Goal: Obtain resource: Download file/media

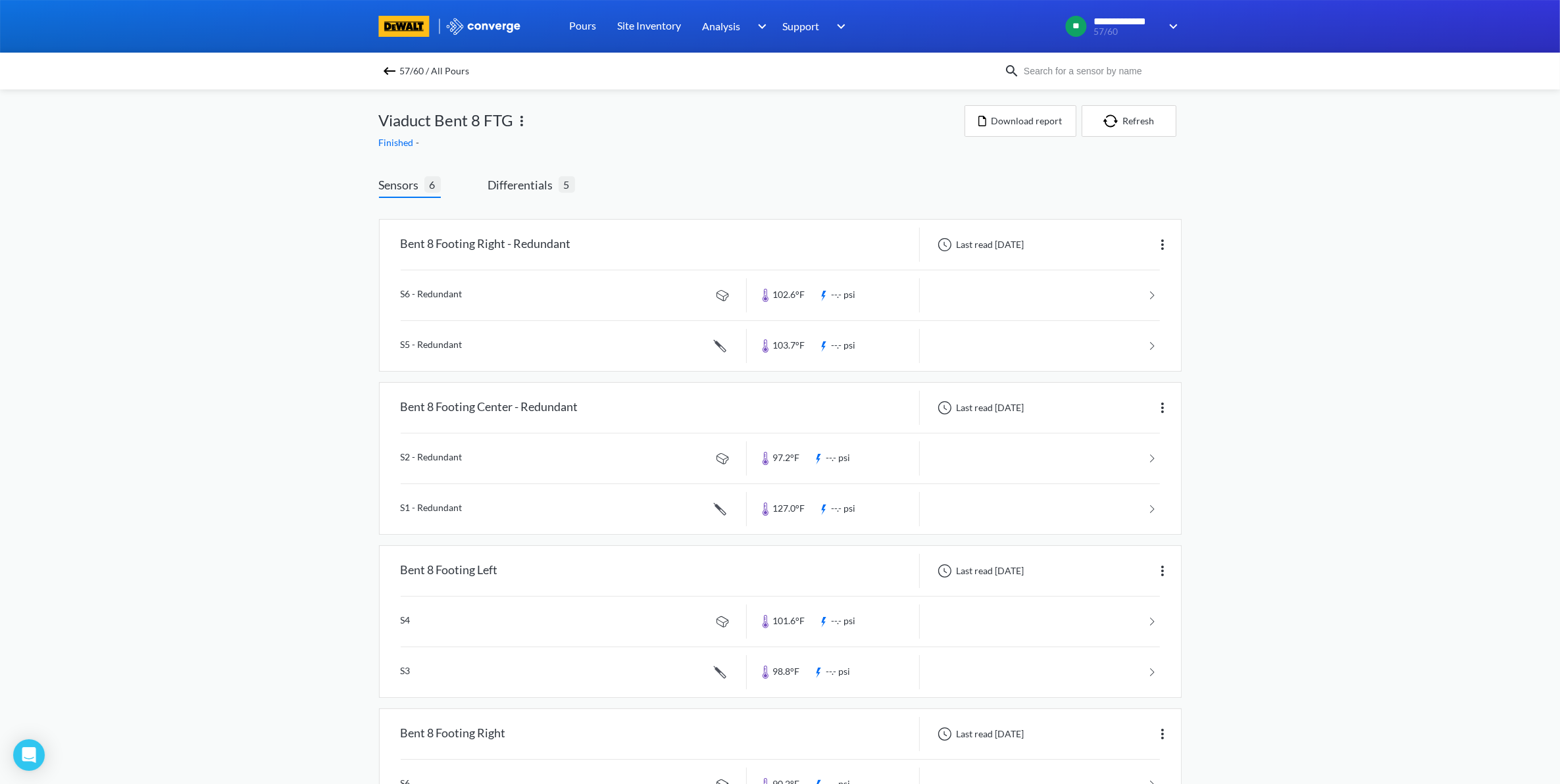
click at [415, 67] on span "57/60 / All Pours" at bounding box center [434, 71] width 70 height 19
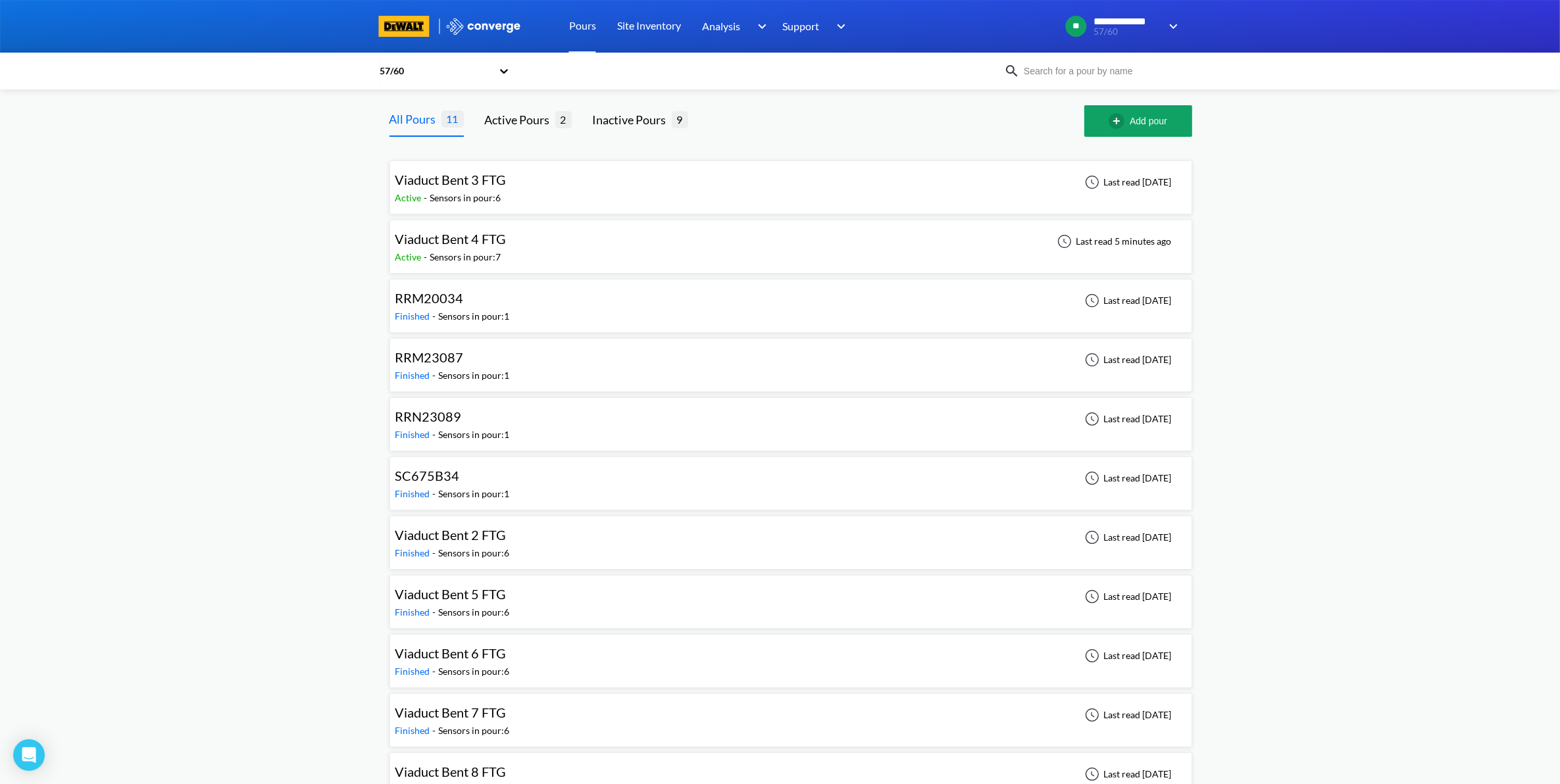
click at [679, 243] on div "Viaduct Bent 4 FTG Active - Sensors in pour: 7 Last read 5 minutes ago" at bounding box center [791, 246] width 791 height 42
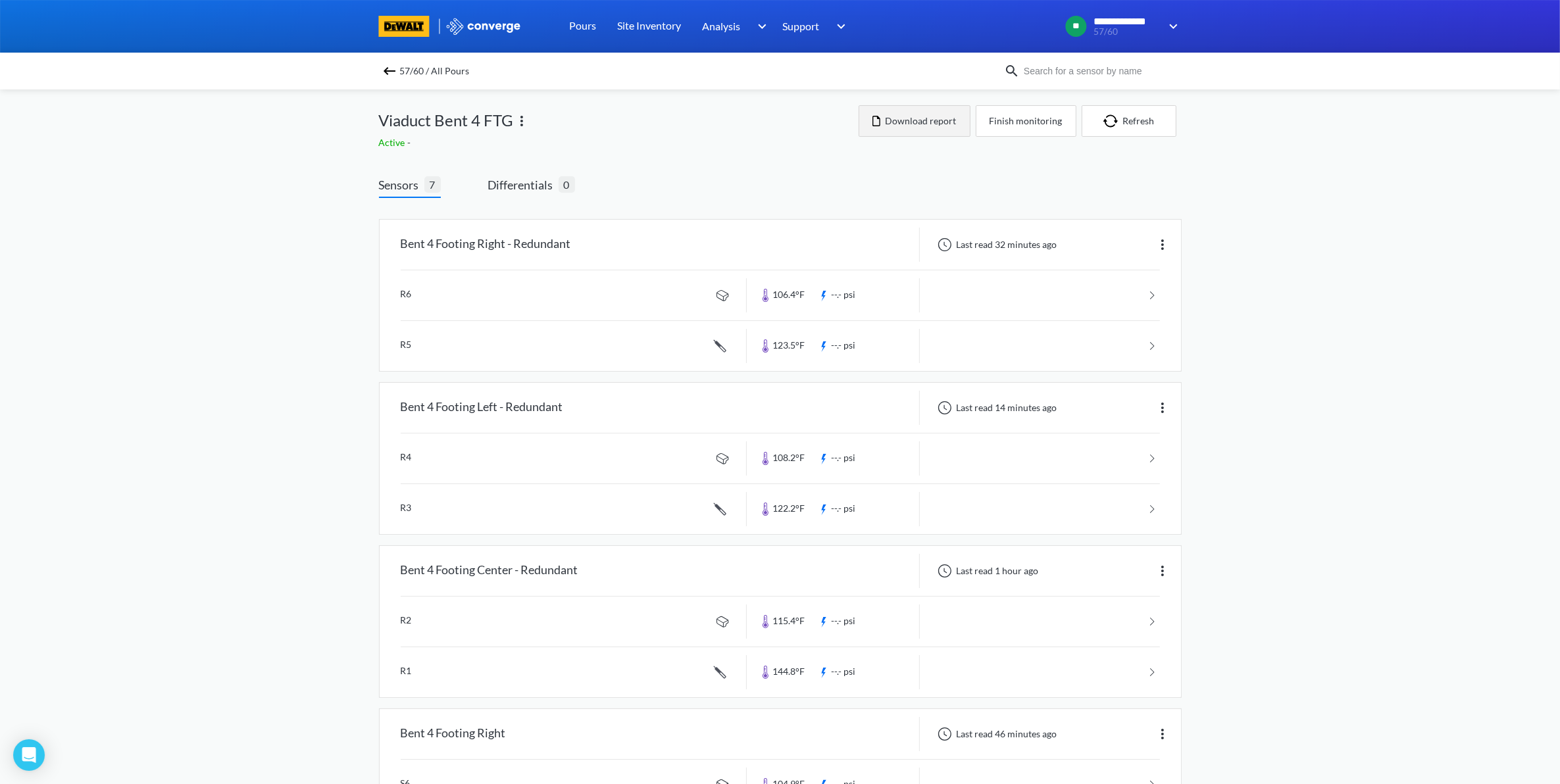
click at [952, 124] on button "Download report" at bounding box center [914, 120] width 112 height 31
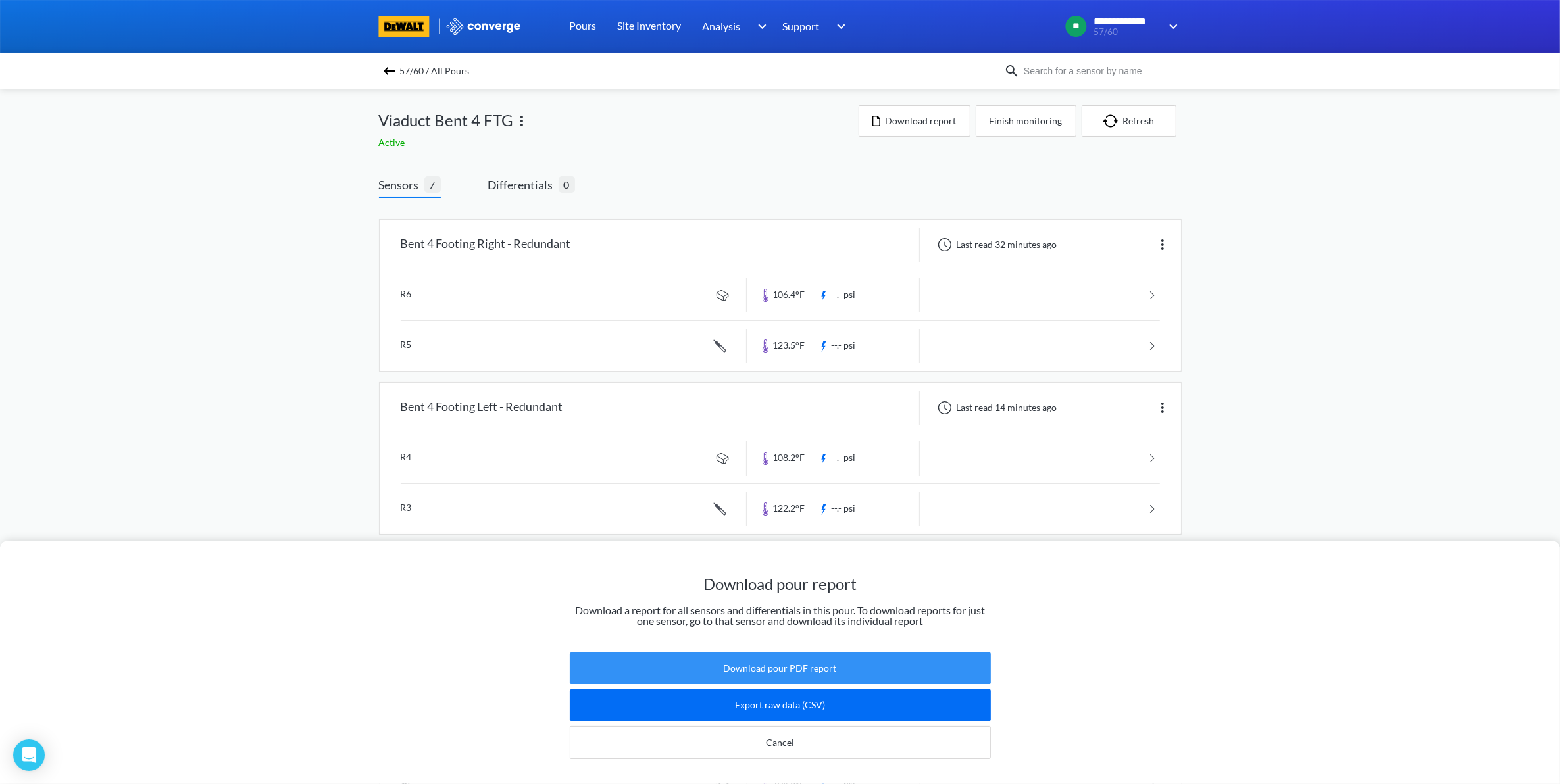
click at [809, 653] on button "Download pour PDF report" at bounding box center [780, 668] width 421 height 31
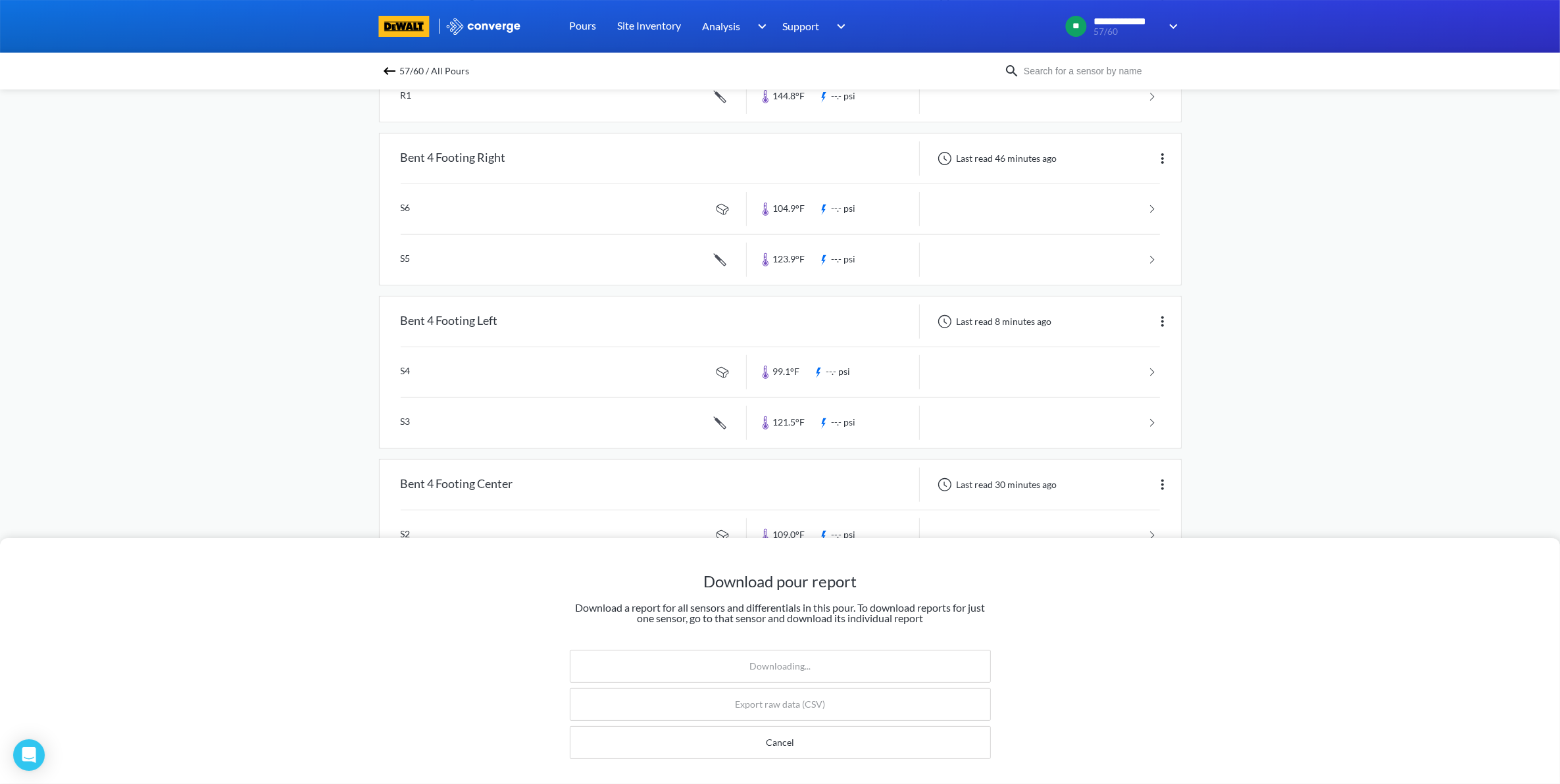
scroll to position [595, 0]
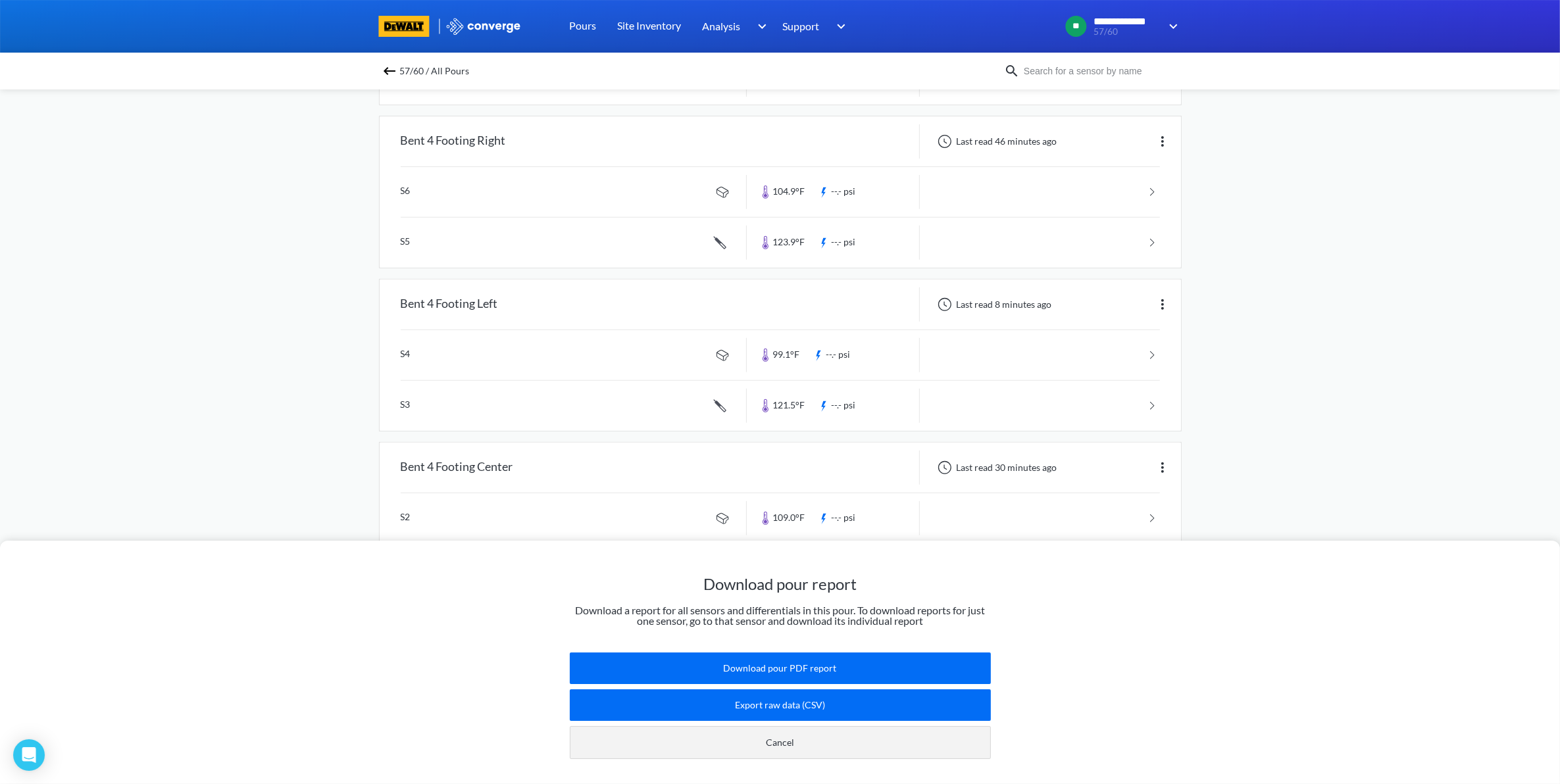
drag, startPoint x: 890, startPoint y: 727, endPoint x: 884, endPoint y: 732, distance: 7.8
click at [892, 727] on button "Cancel" at bounding box center [780, 743] width 421 height 33
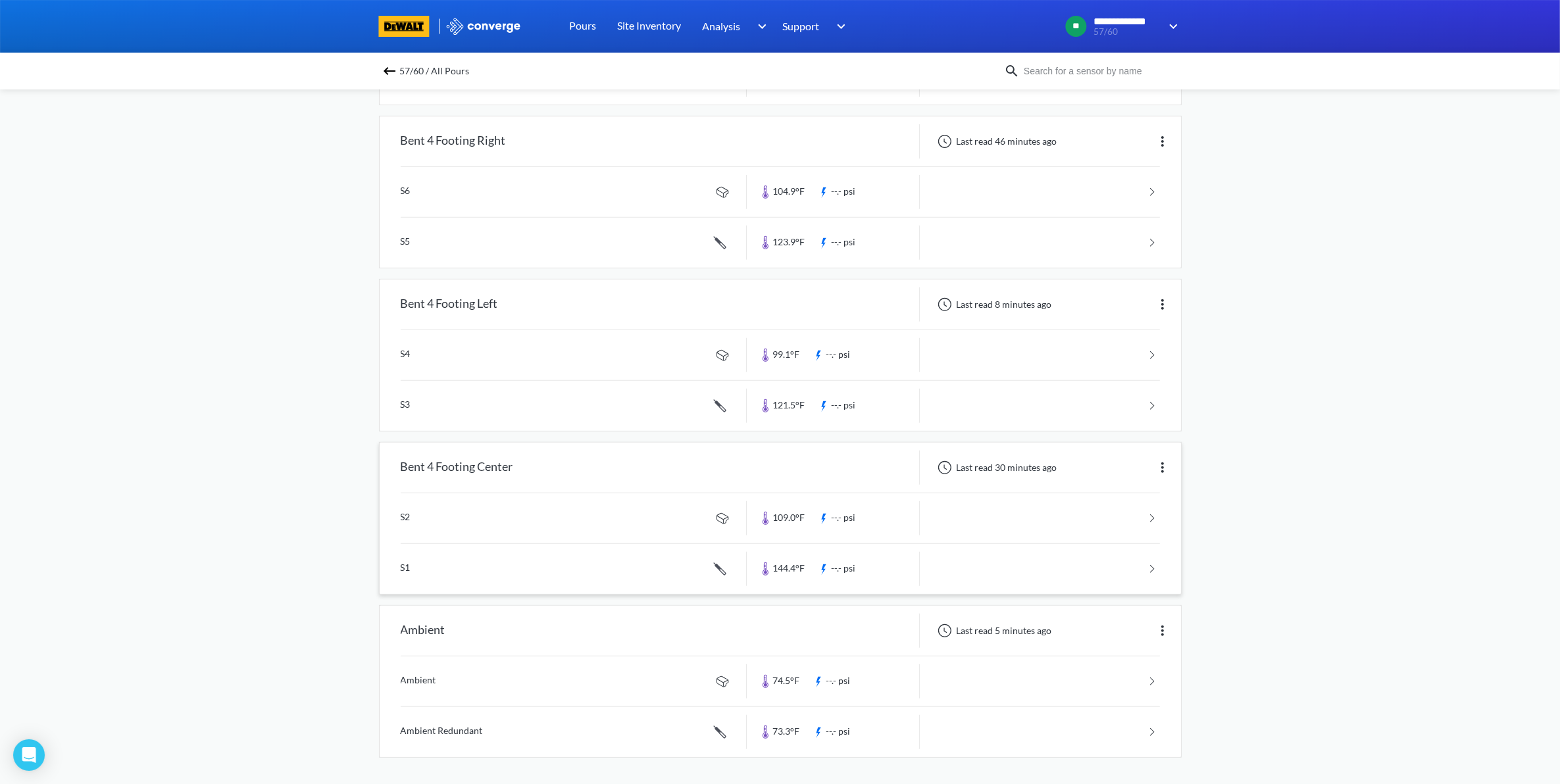
click at [654, 464] on div "Bent 4 Footing Center" at bounding box center [563, 468] width 367 height 34
click at [654, 459] on div "Bent 4 Footing Center" at bounding box center [563, 468] width 367 height 34
click at [640, 31] on link "Site Inventory" at bounding box center [649, 26] width 64 height 52
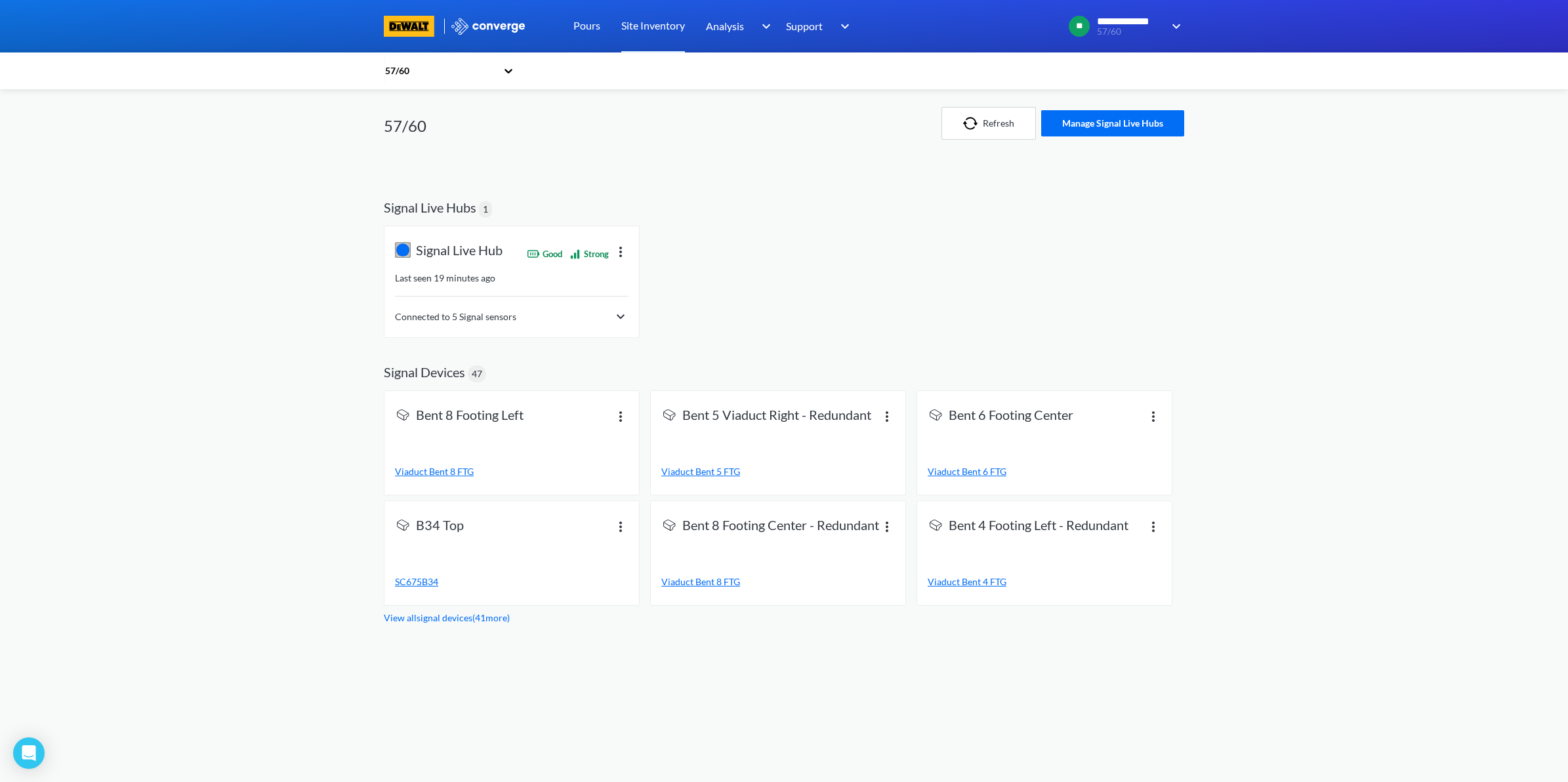
click at [611, 318] on div "Connected to 5 Signal sensors" at bounding box center [511, 317] width 233 height 16
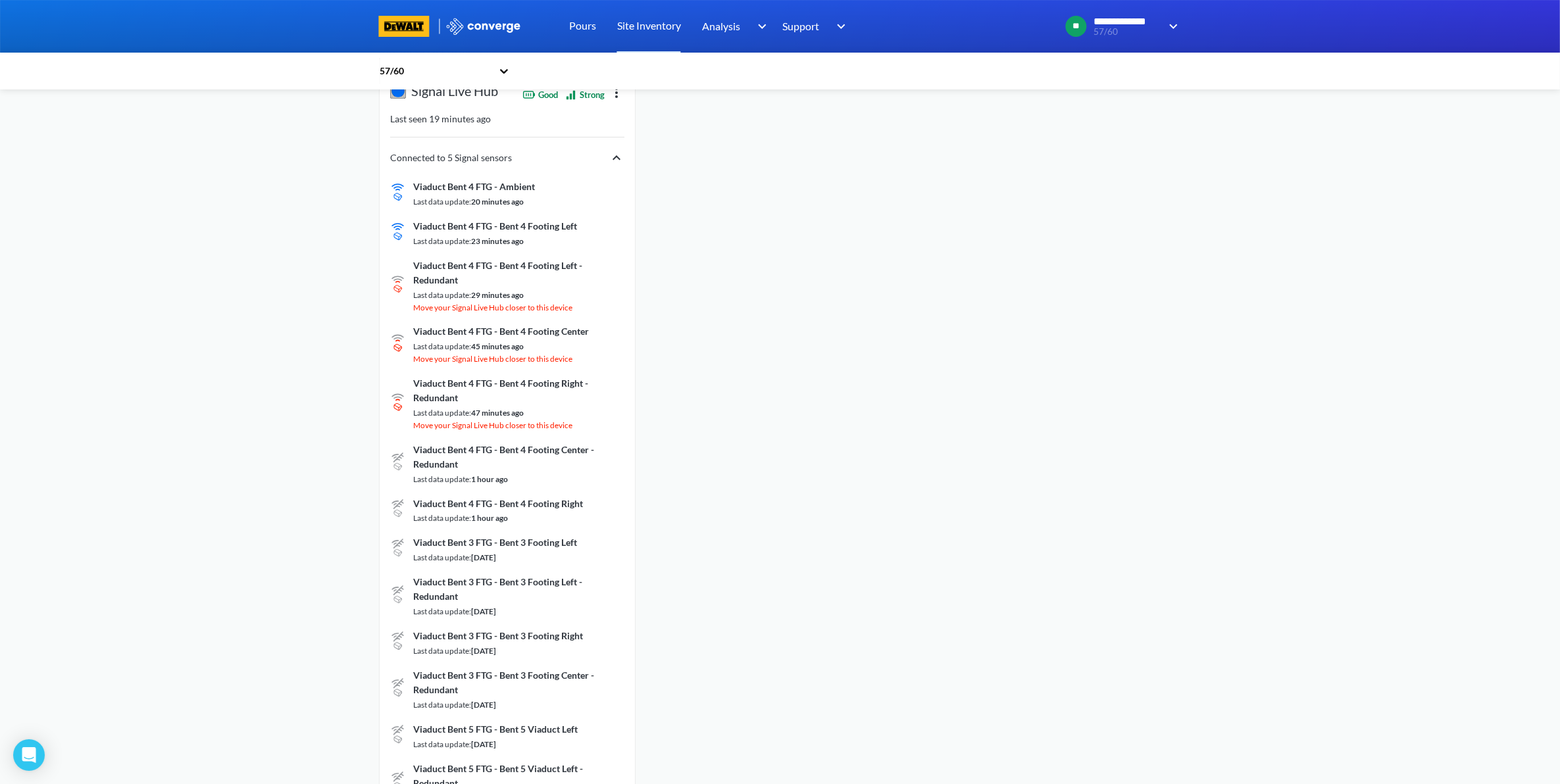
scroll to position [164, 0]
click at [579, 28] on link "Pours" at bounding box center [582, 26] width 27 height 52
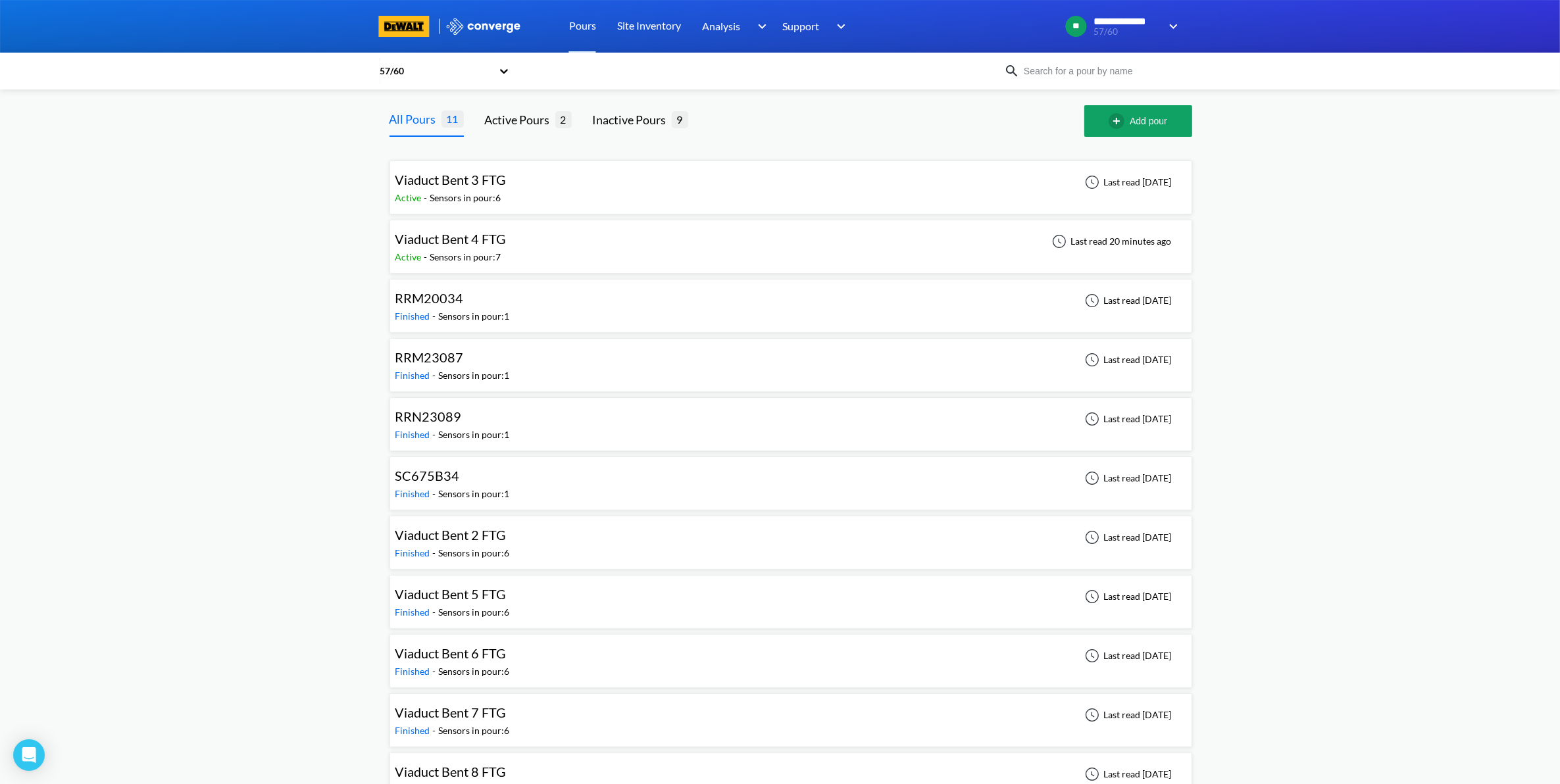
click at [572, 251] on div "Viaduct Bent 4 FTG Active - Sensors in pour: 7 Last read 20 minutes ago" at bounding box center [791, 246] width 791 height 42
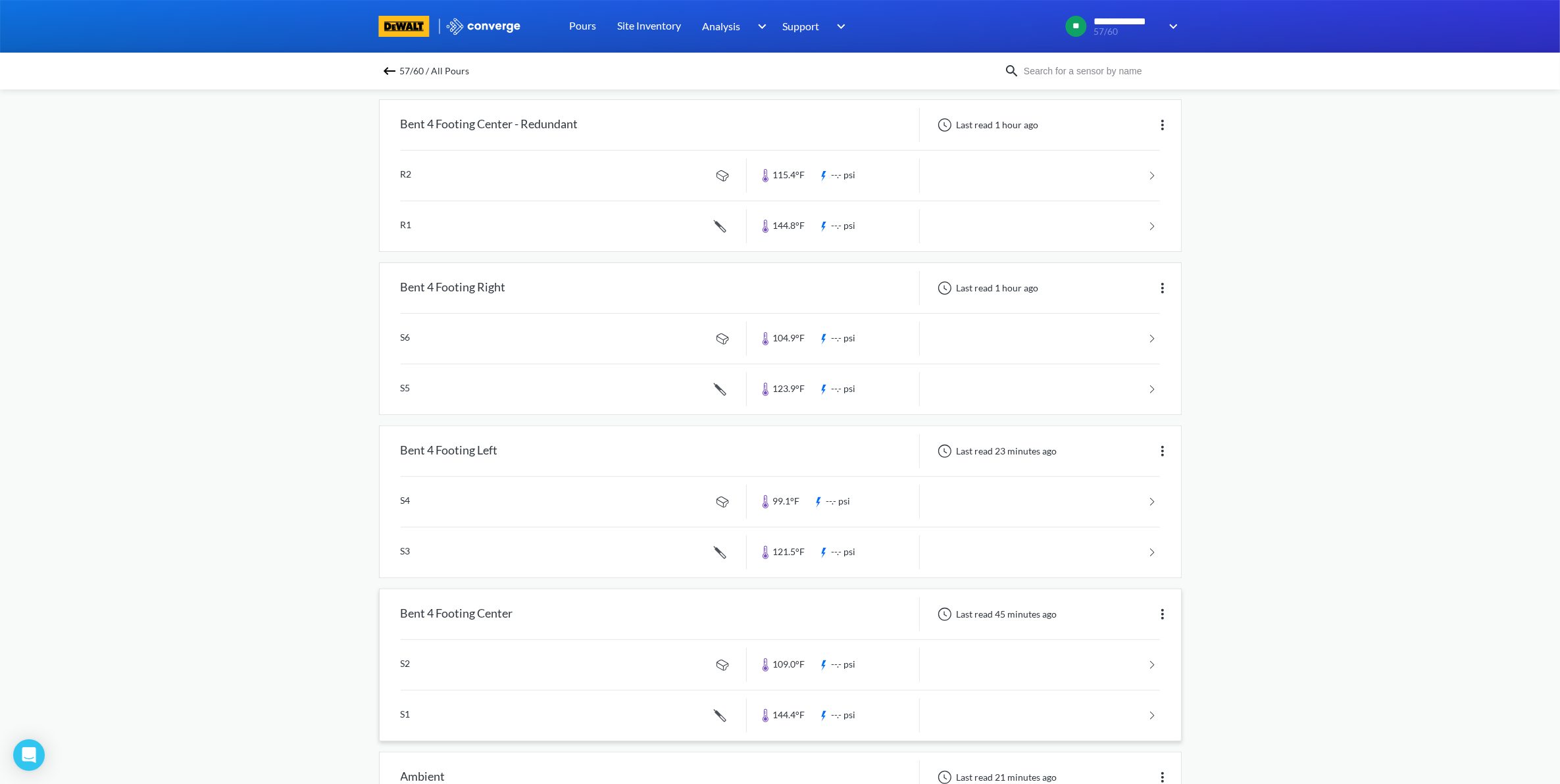
scroll to position [493, 0]
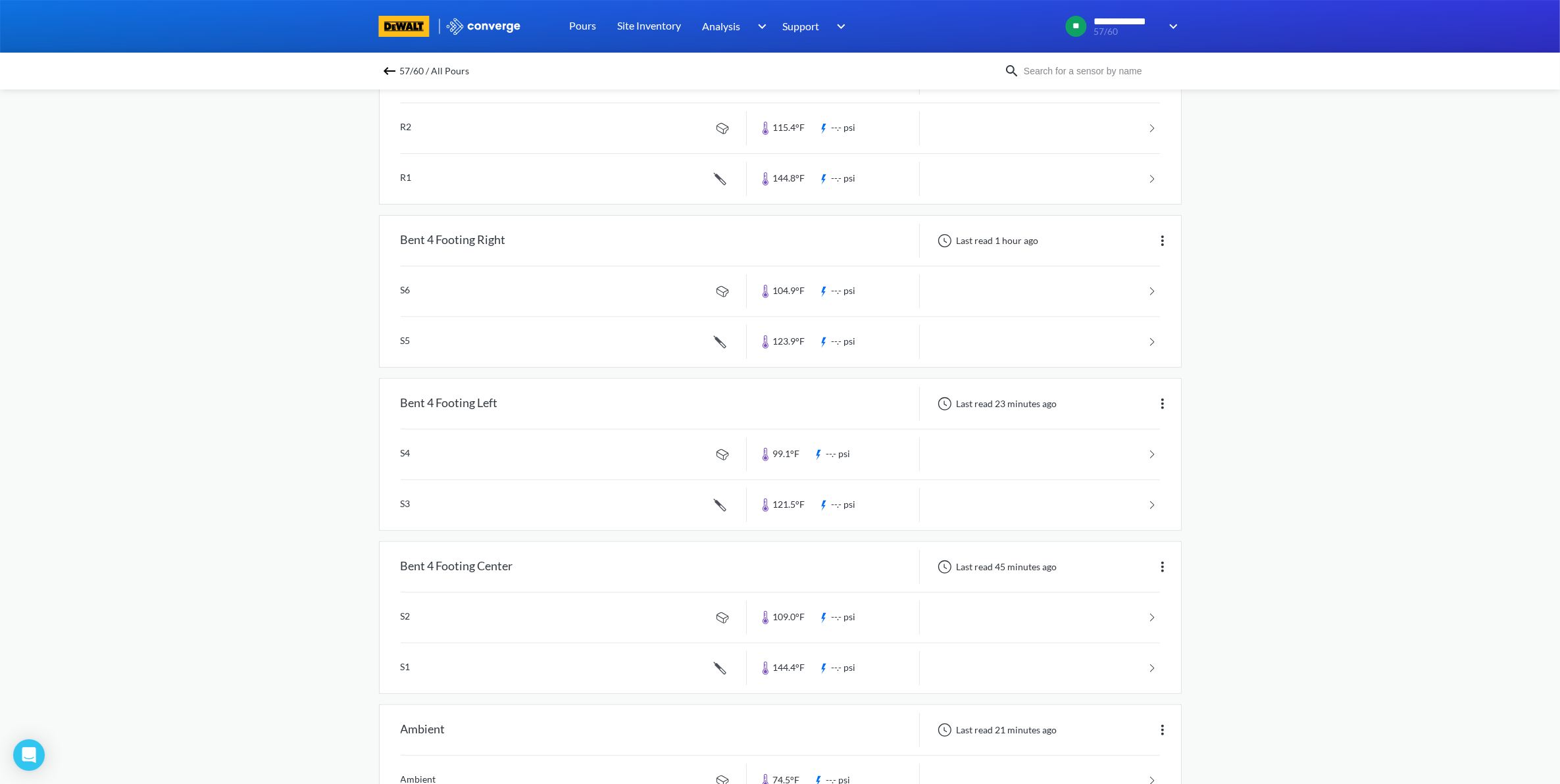
click at [978, 599] on link at bounding box center [780, 617] width 759 height 50
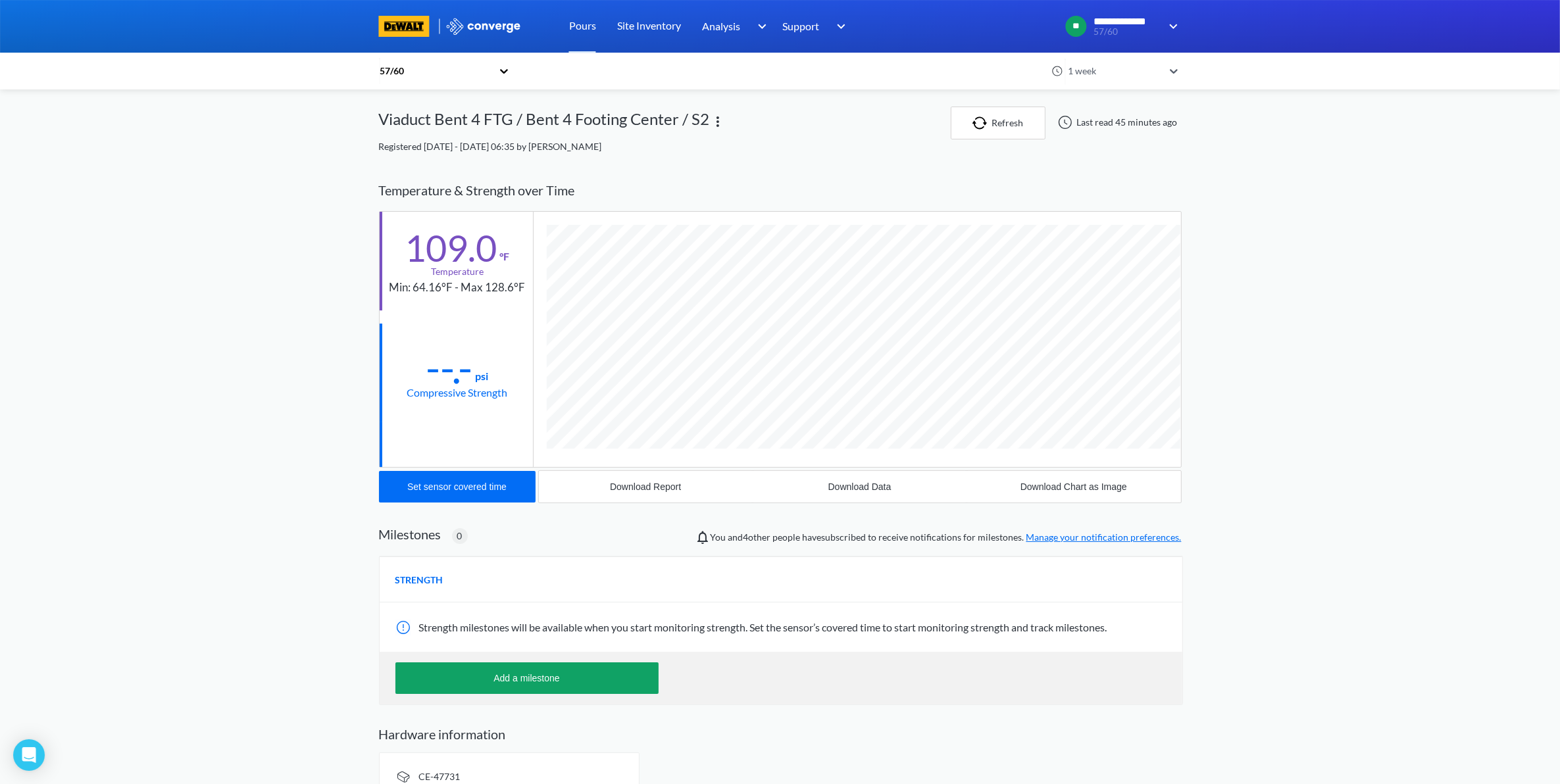
scroll to position [695, 802]
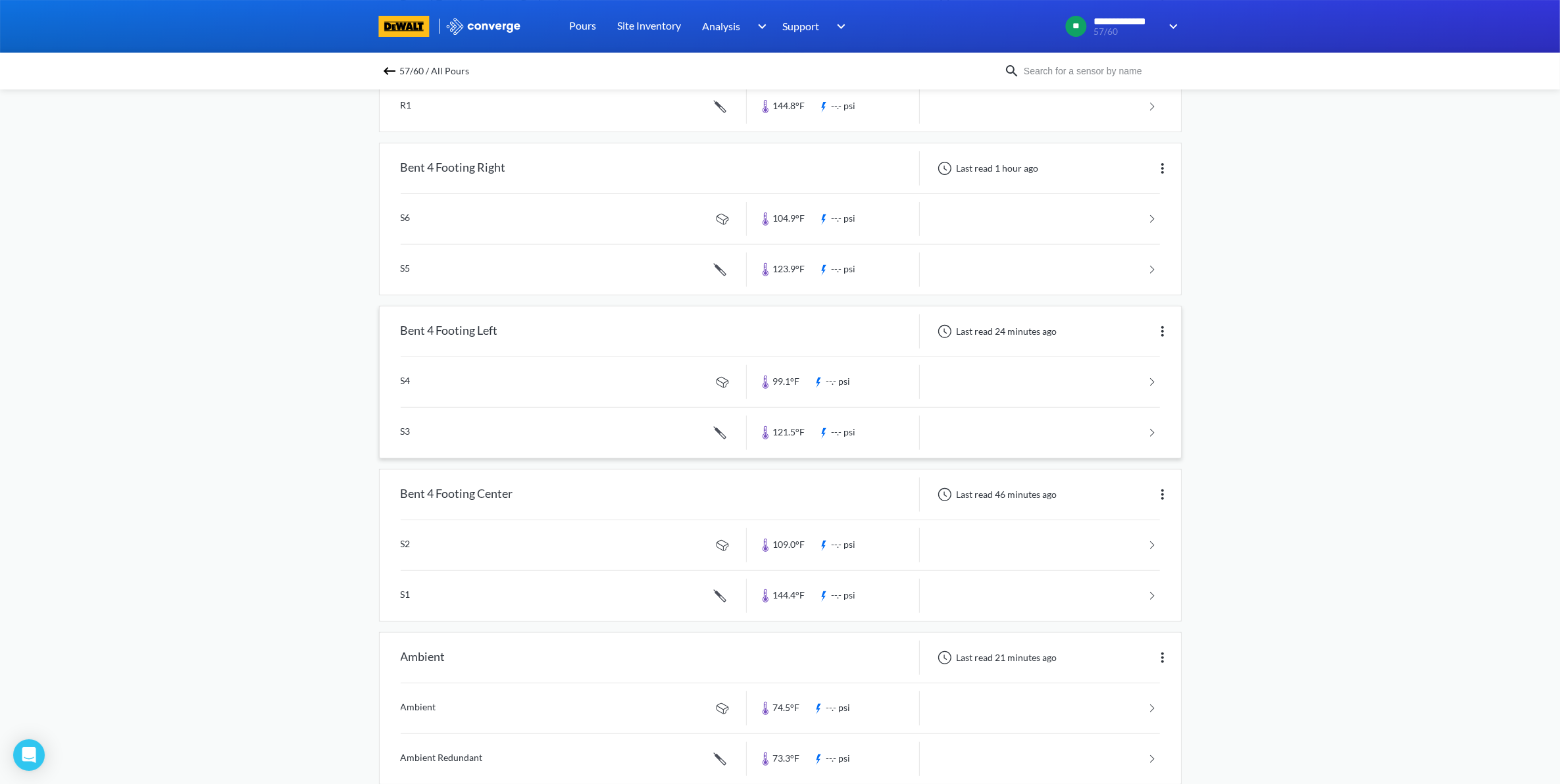
scroll to position [595, 0]
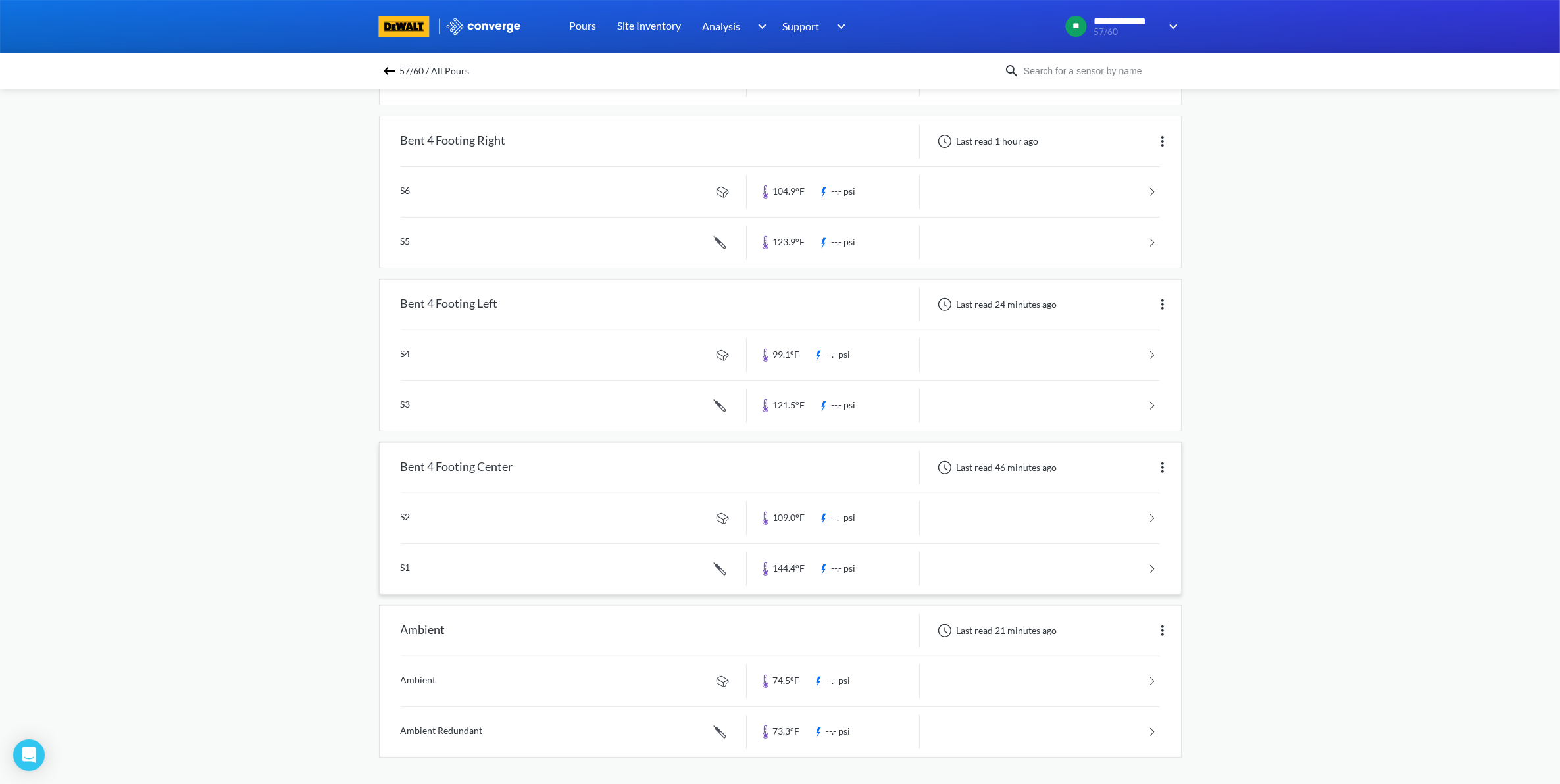
click at [1081, 567] on link at bounding box center [780, 569] width 759 height 50
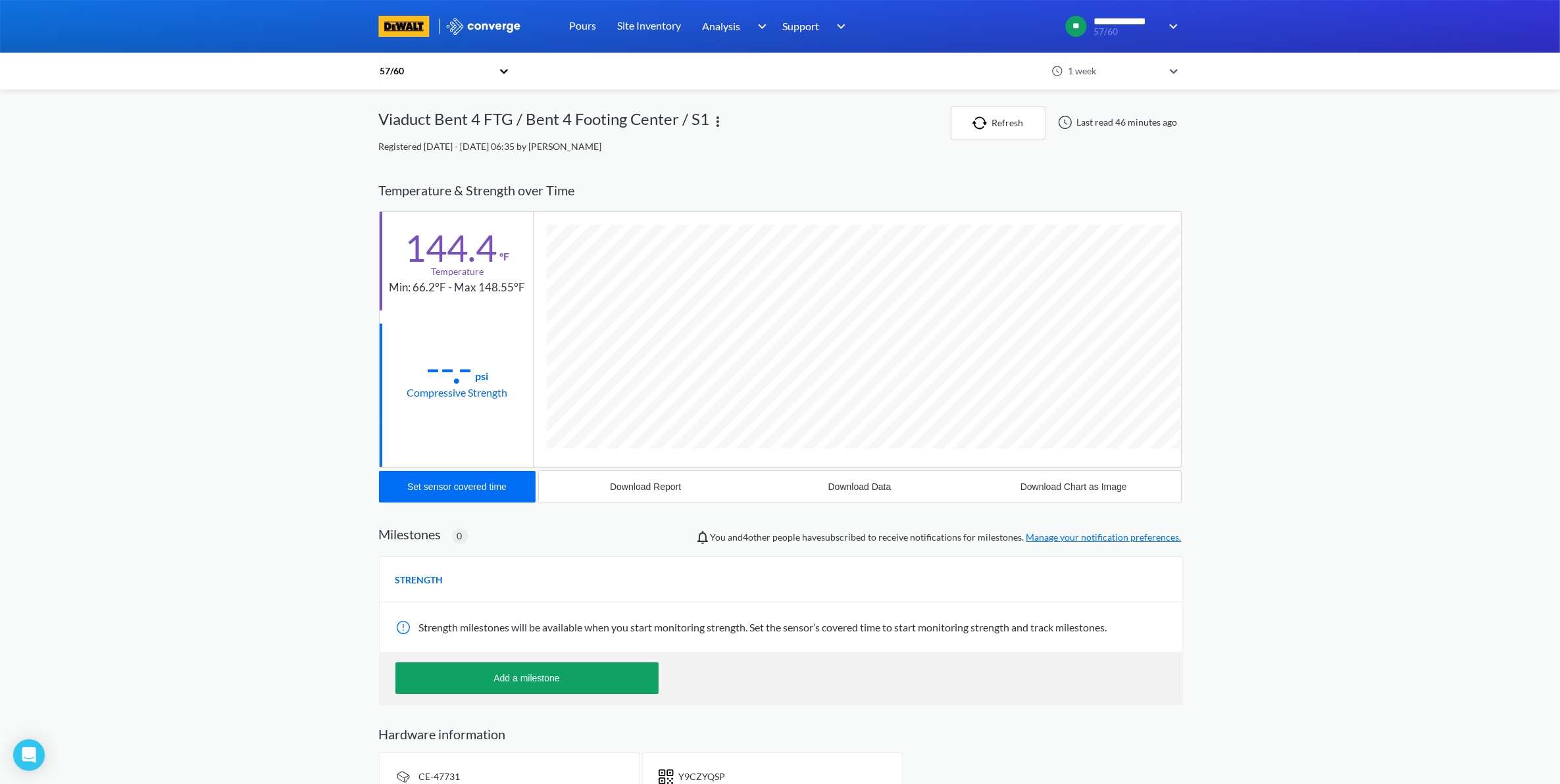
scroll to position [720, 802]
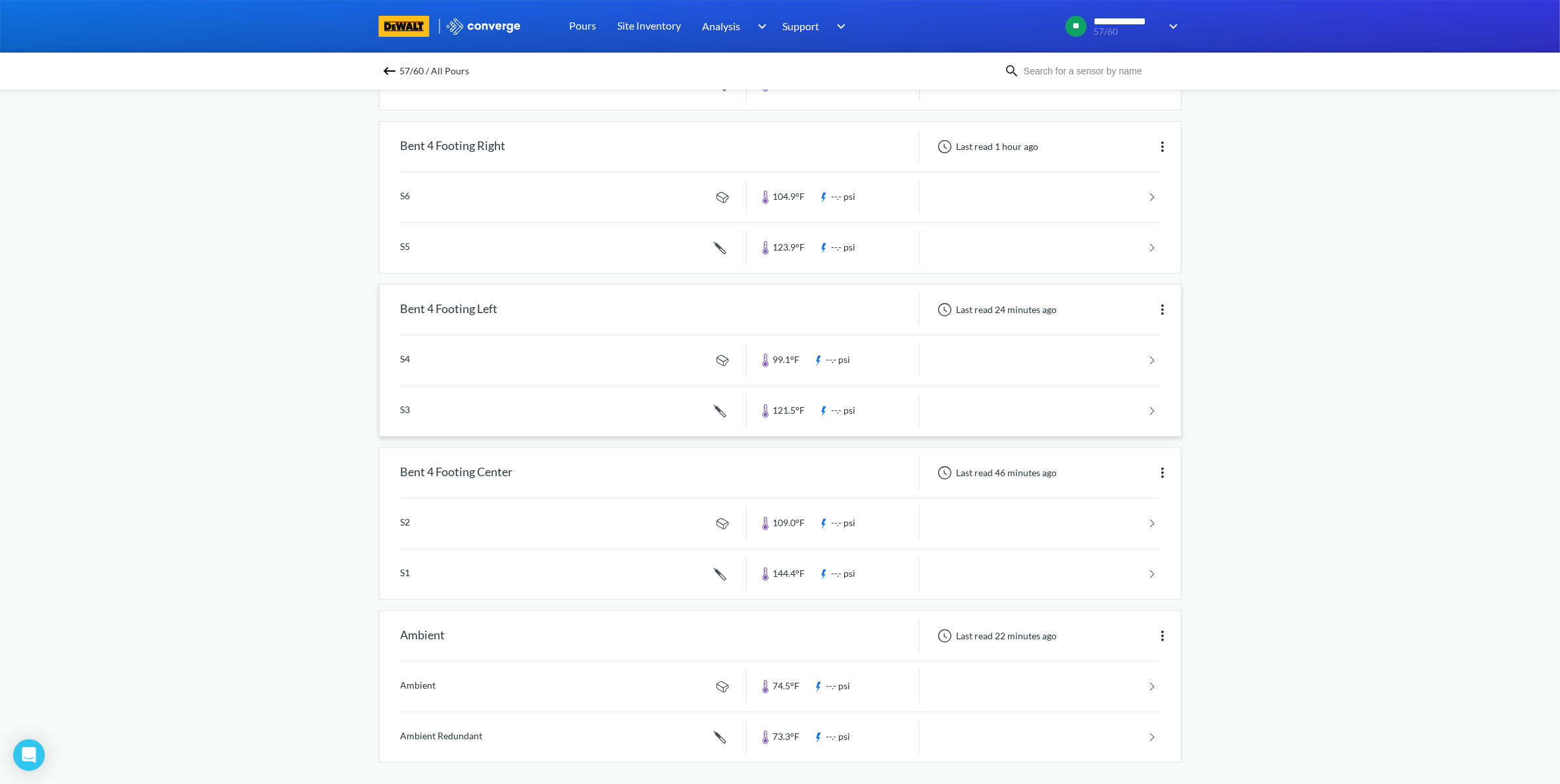
scroll to position [595, 0]
click at [847, 636] on div at bounding box center [833, 631] width 173 height 34
click at [454, 642] on div "Ambient" at bounding box center [563, 631] width 367 height 34
click at [1029, 667] on link at bounding box center [780, 682] width 759 height 50
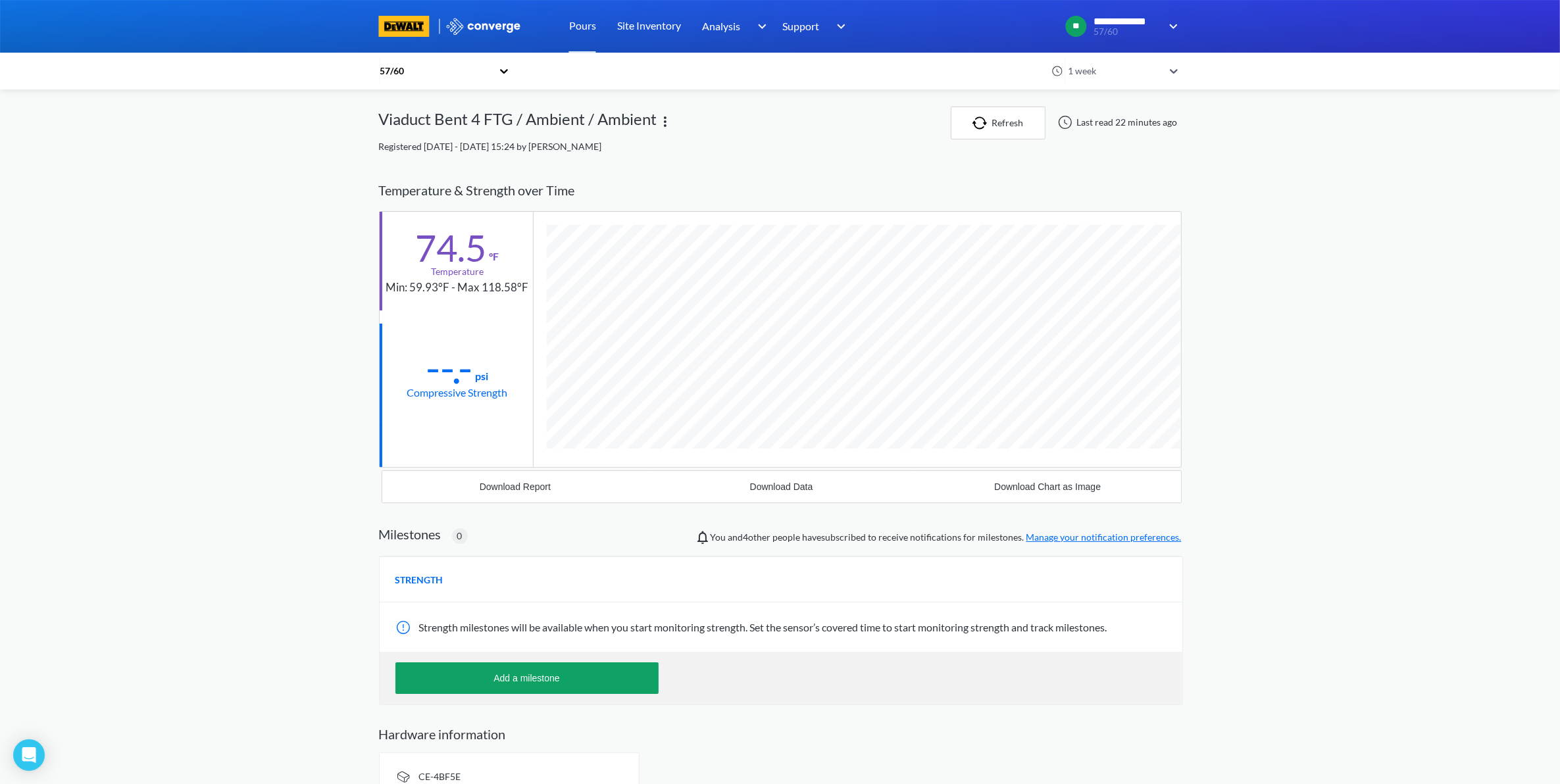
scroll to position [695, 802]
click at [800, 487] on div "Download Data" at bounding box center [781, 486] width 63 height 10
